Goal: Find specific page/section: Find specific page/section

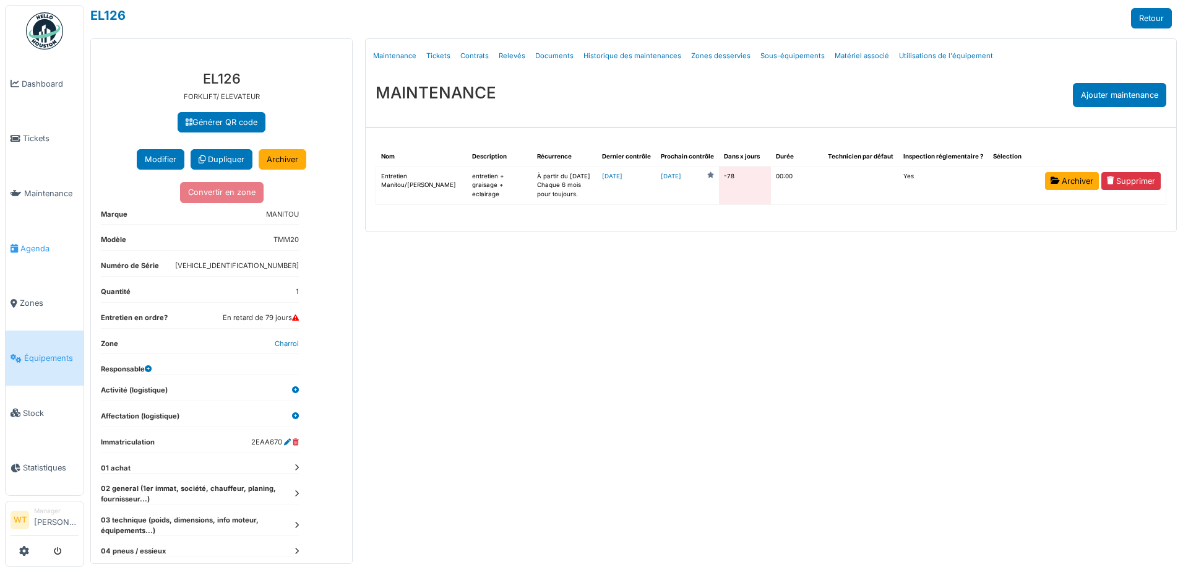
drag, startPoint x: 0, startPoint y: 0, endPoint x: 21, endPoint y: 256, distance: 257.1
click at [22, 256] on link "Agenda" at bounding box center [45, 248] width 78 height 55
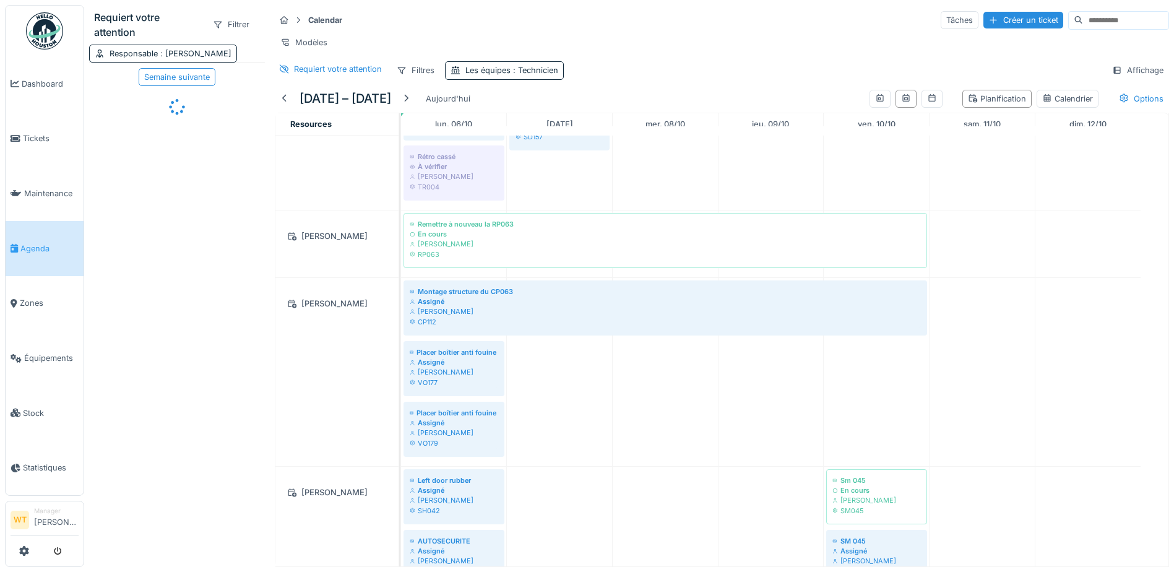
scroll to position [124, 0]
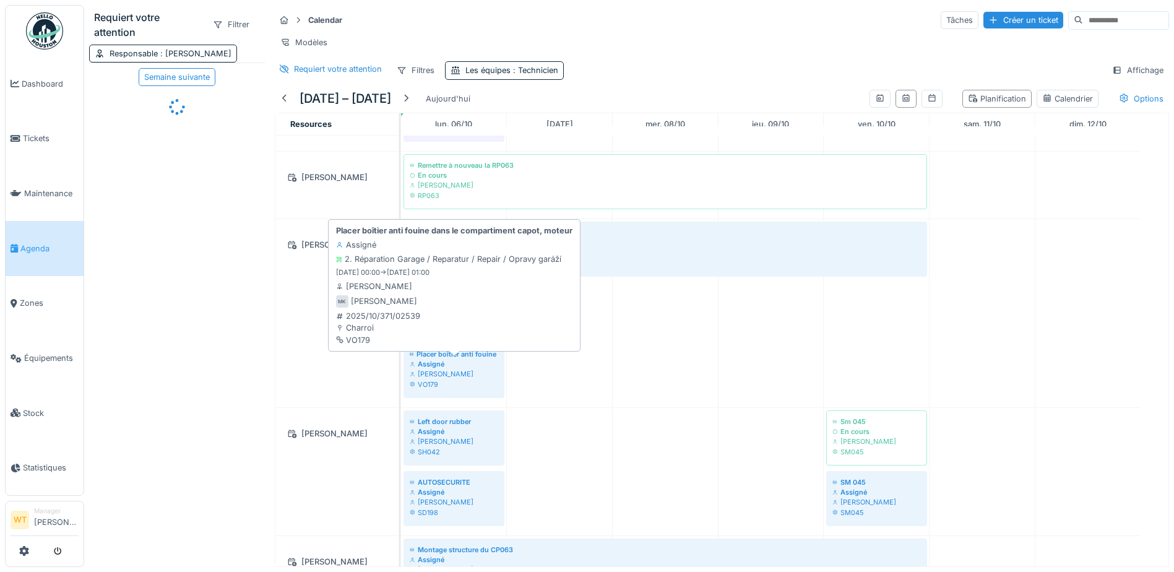
click at [401, 365] on div "Montage structure du CP063 Assigné Miroslav Kotora CP112 Placer boîtier anti fo…" at bounding box center [401, 313] width 0 height 188
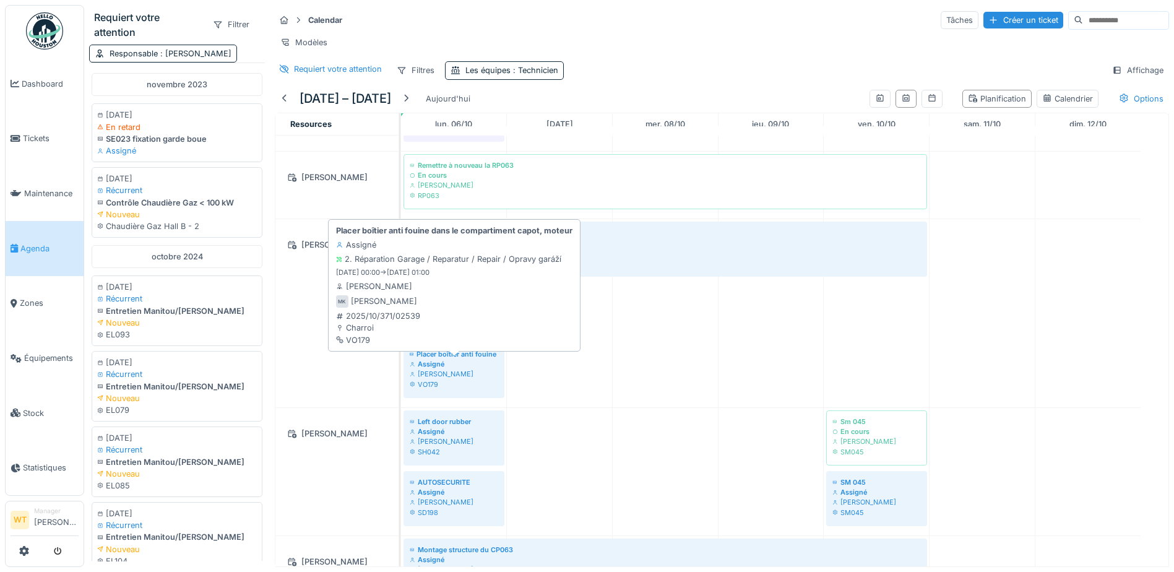
click at [441, 379] on div "[PERSON_NAME]" at bounding box center [454, 374] width 89 height 10
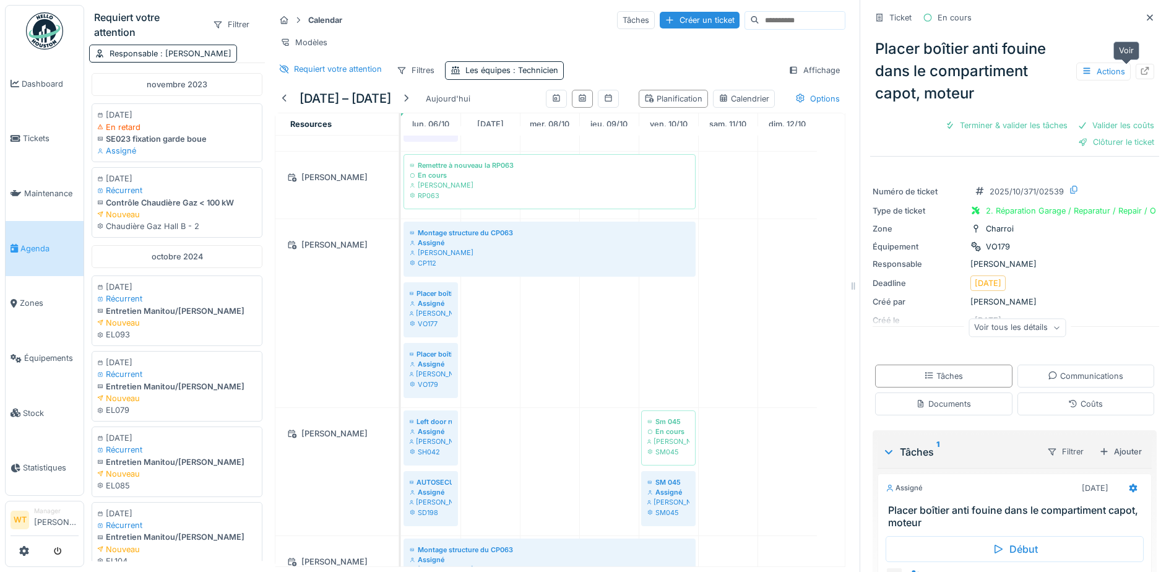
click at [1141, 72] on icon at bounding box center [1145, 71] width 8 height 8
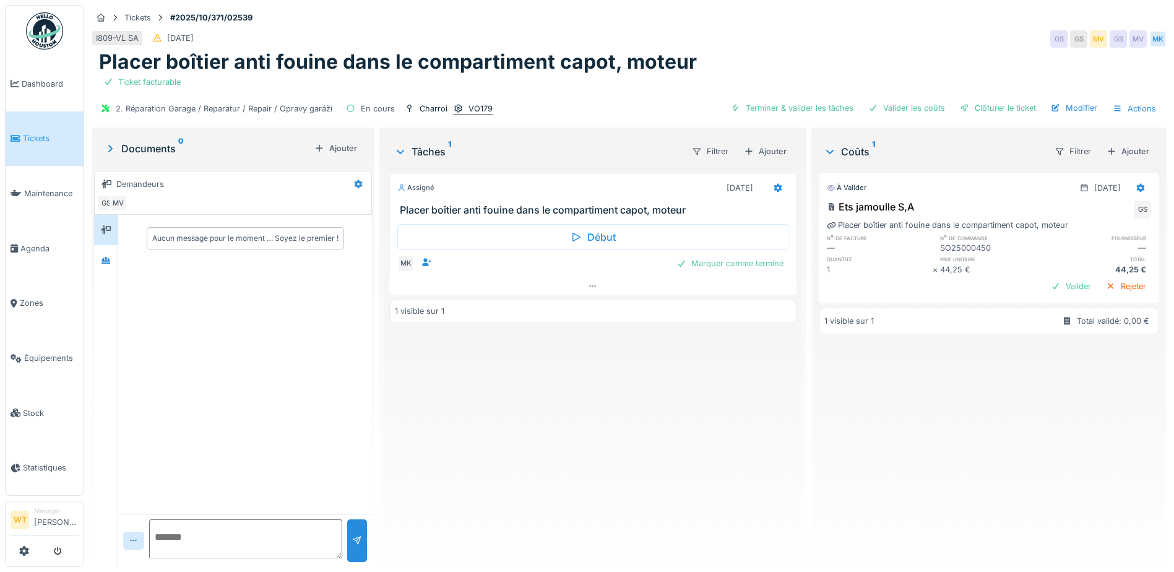
click at [468, 111] on div "VO179" at bounding box center [480, 109] width 24 height 12
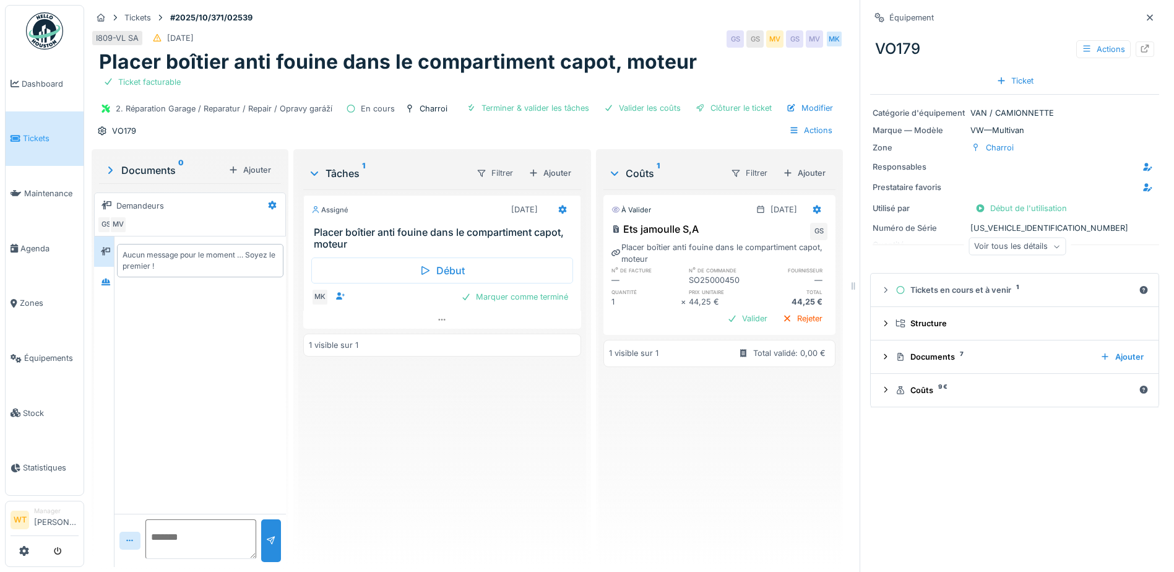
click at [1028, 241] on div "Voir tous les détails" at bounding box center [1017, 247] width 97 height 18
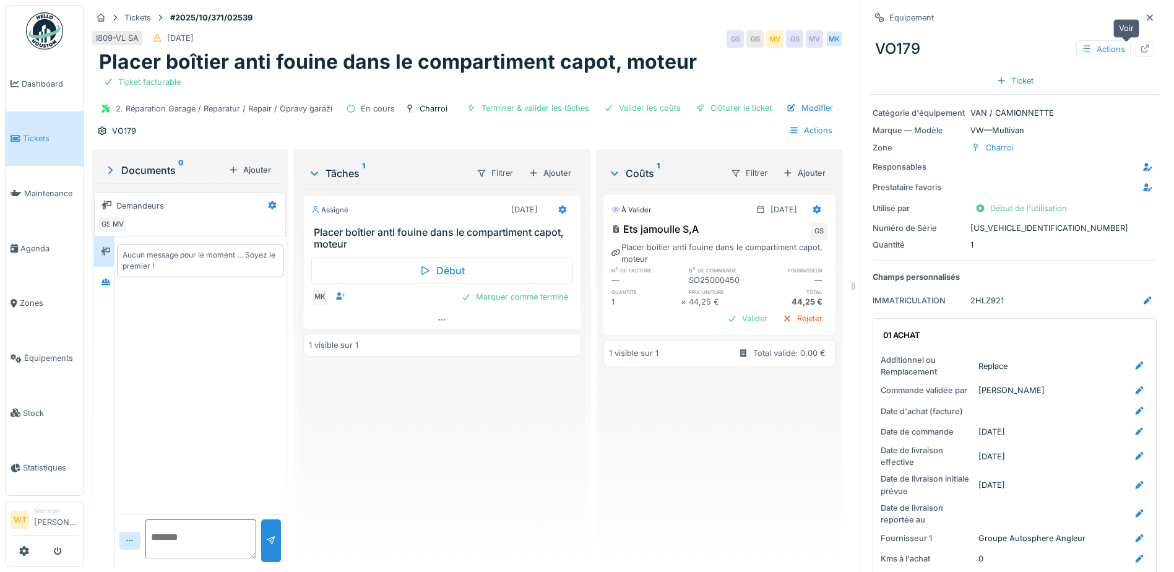
click at [1140, 50] on icon at bounding box center [1145, 49] width 10 height 8
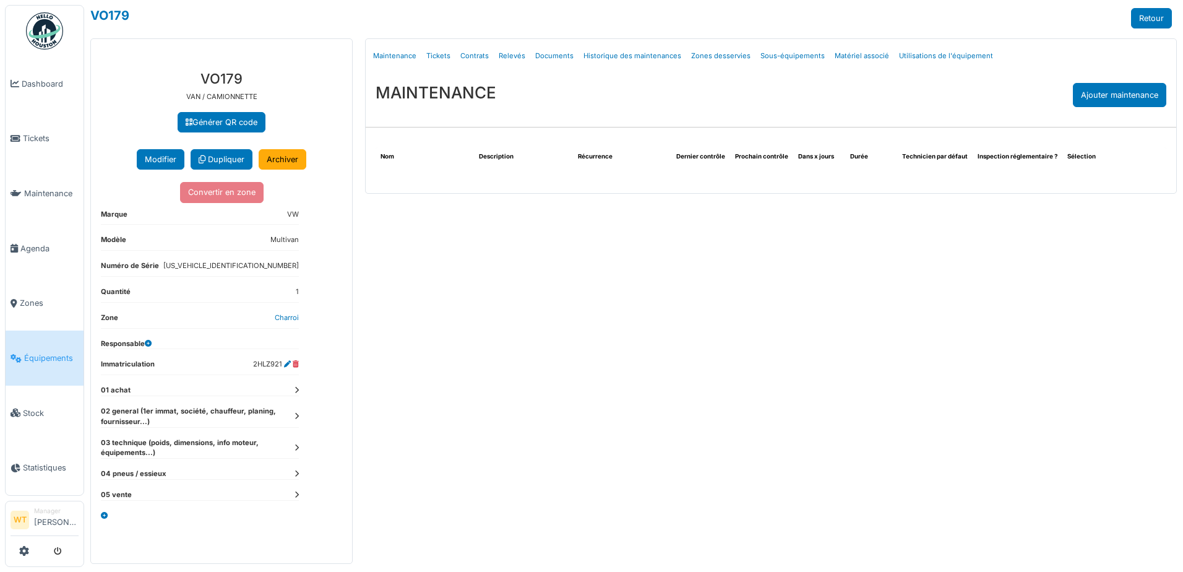
click at [298, 415] on icon at bounding box center [297, 416] width 4 height 7
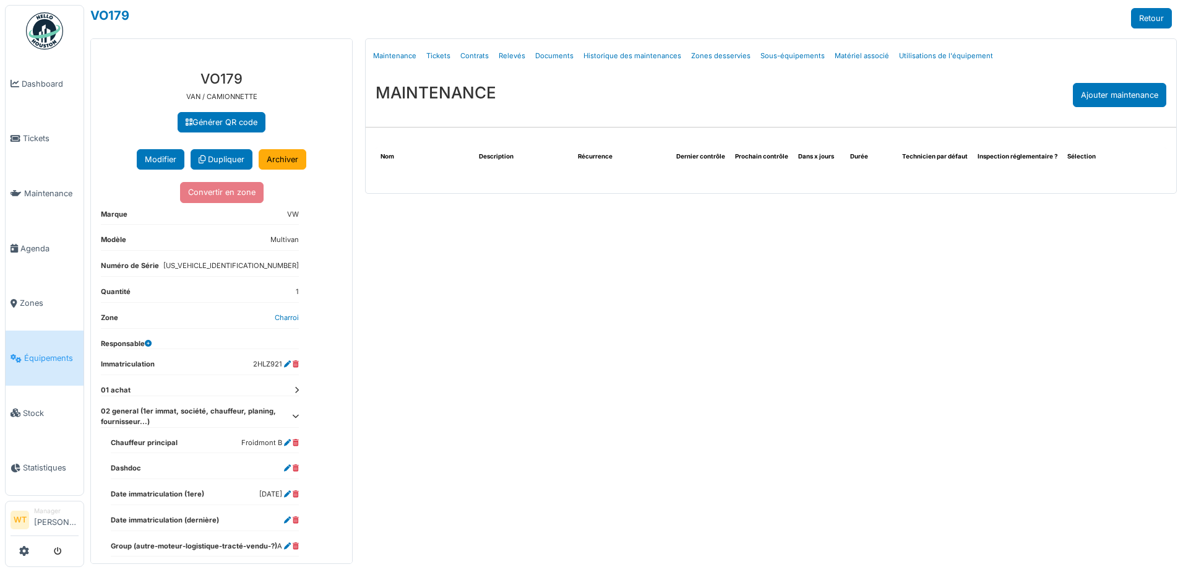
drag, startPoint x: 285, startPoint y: 209, endPoint x: 309, endPoint y: 215, distance: 24.9
click at [309, 215] on div "**********" at bounding box center [221, 386] width 261 height 651
